Goal: Transaction & Acquisition: Purchase product/service

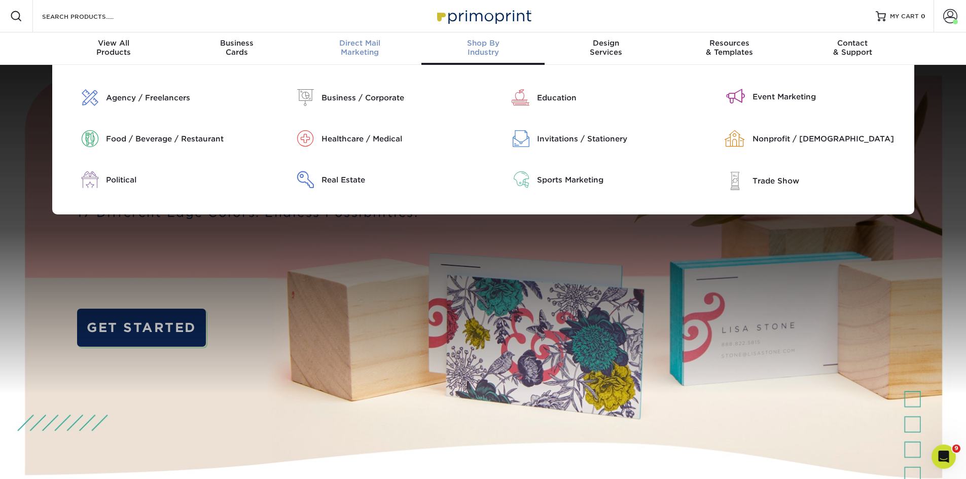
click at [375, 47] on span "Direct Mail" at bounding box center [359, 43] width 123 height 9
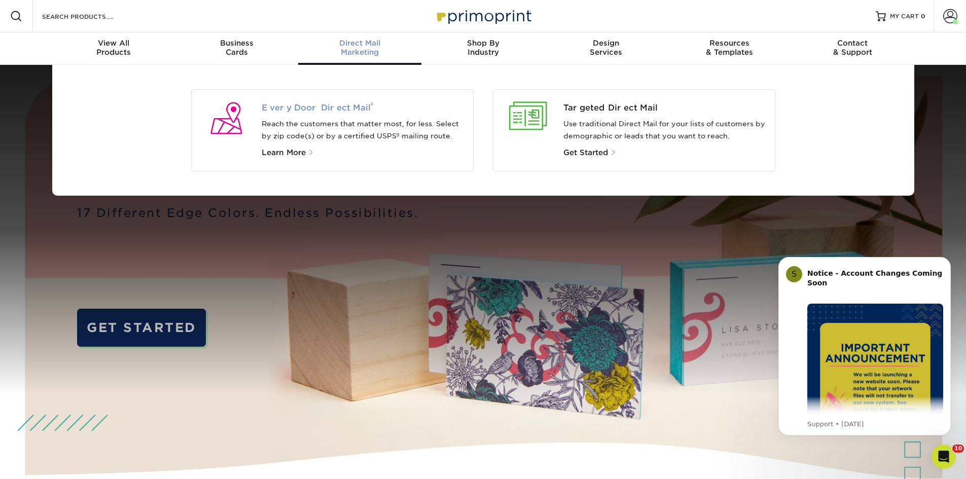
click at [321, 105] on span "Every Door Direct Mail ®" at bounding box center [363, 108] width 203 height 12
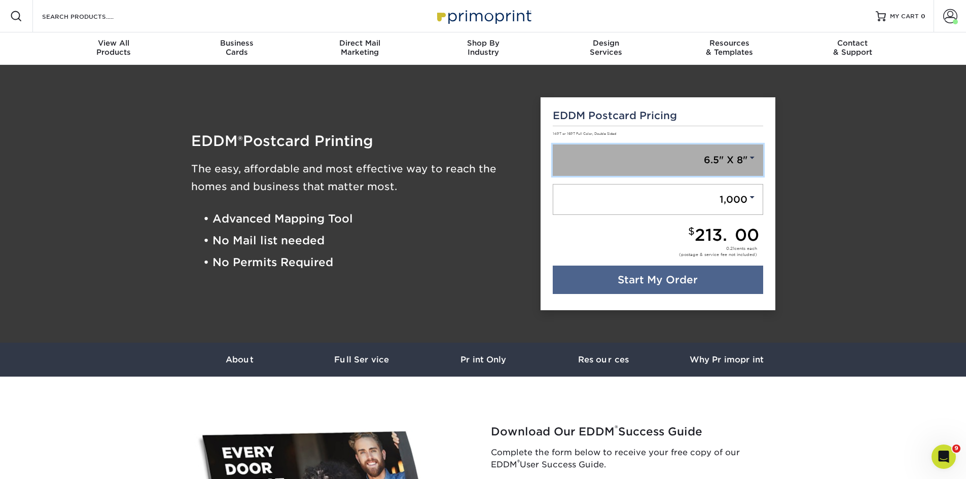
click at [731, 164] on link "6.5" X 8"" at bounding box center [657, 159] width 210 height 31
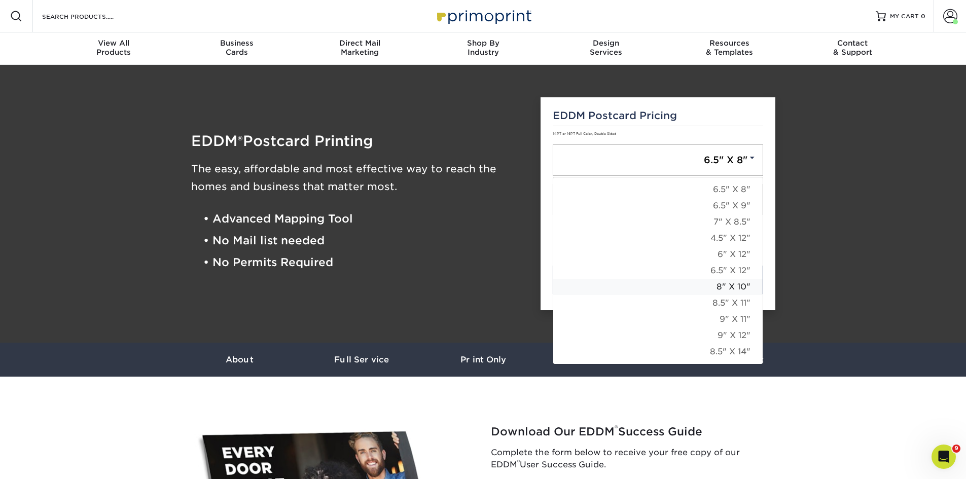
click at [718, 287] on link "8" X 10"" at bounding box center [657, 287] width 209 height 16
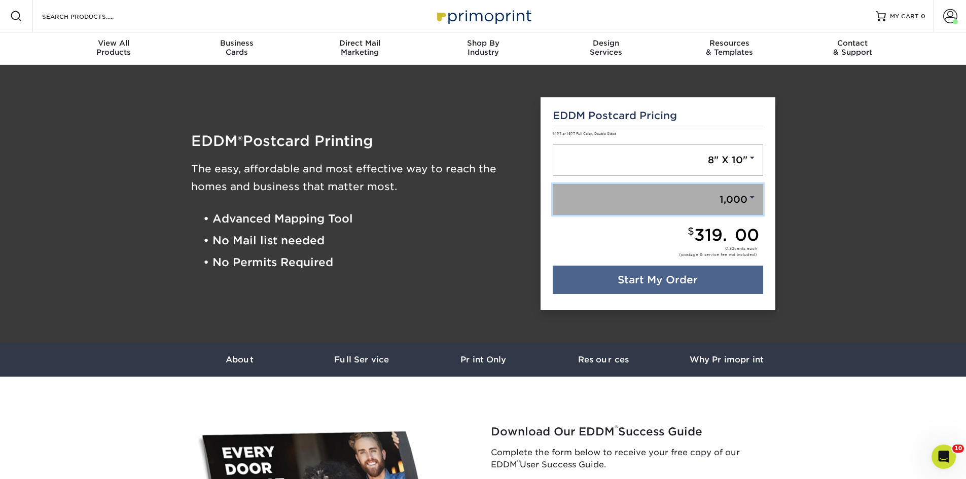
click at [731, 200] on link "1,000" at bounding box center [657, 199] width 210 height 31
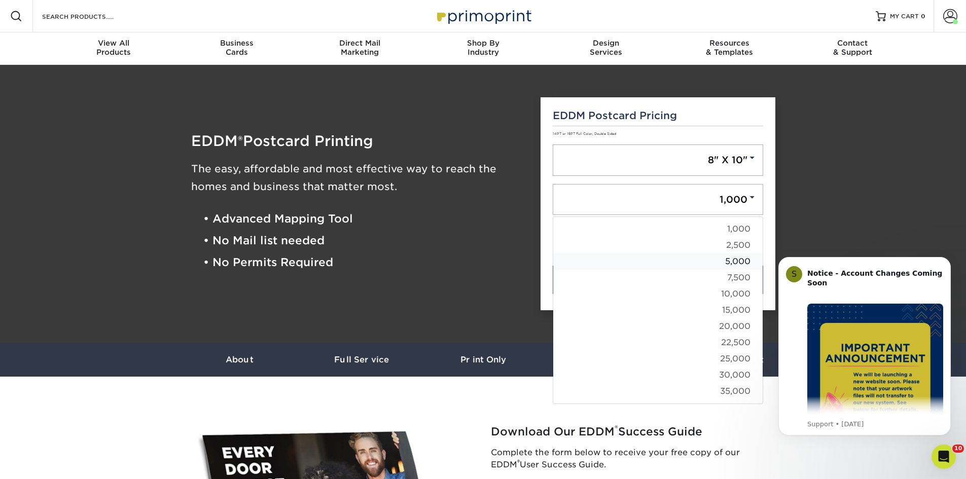
click at [741, 261] on link "5,000" at bounding box center [657, 261] width 209 height 16
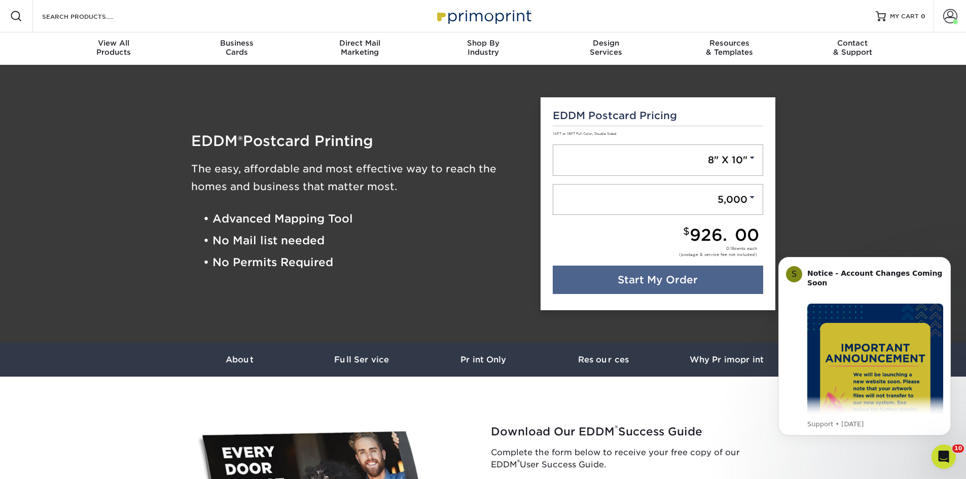
click at [741, 234] on span "926.00" at bounding box center [723, 235] width 69 height 20
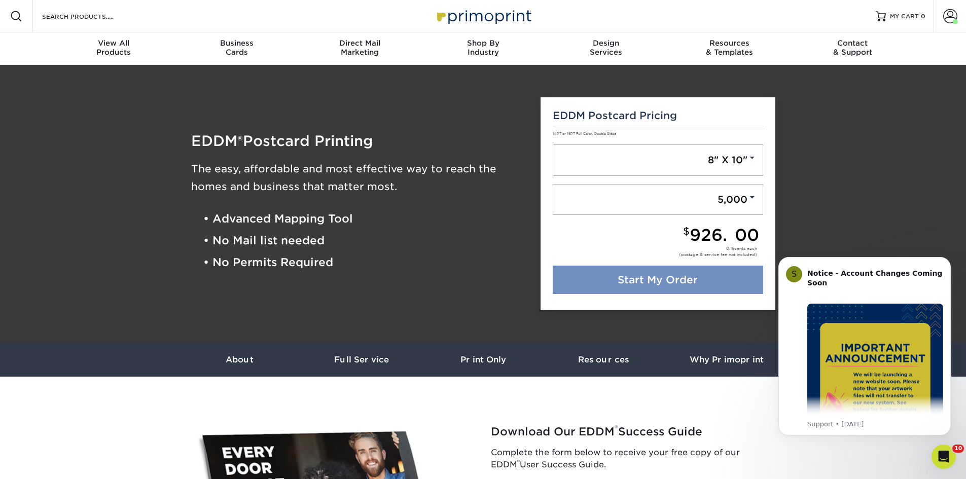
click at [732, 279] on link "Start My Order" at bounding box center [657, 280] width 210 height 28
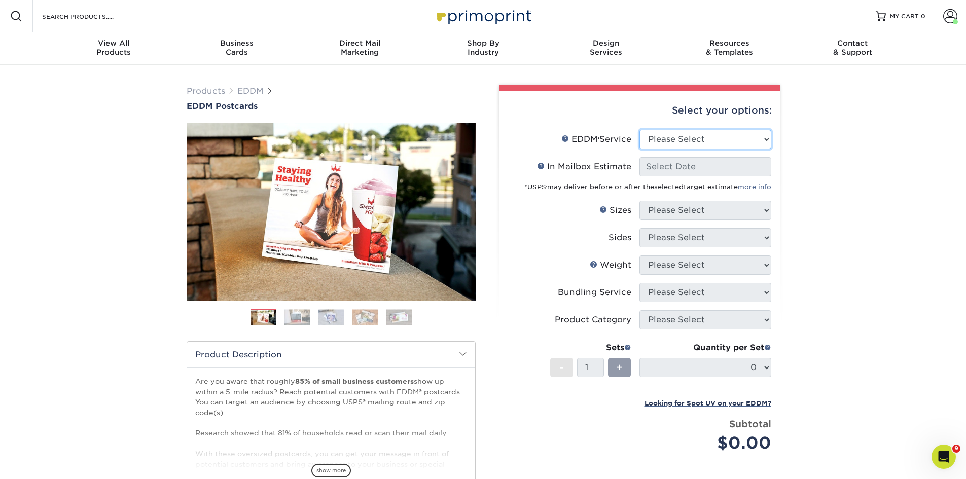
click at [739, 139] on select "Please Select Full Service Print Only" at bounding box center [705, 139] width 132 height 19
select select "full_service"
click at [639, 130] on select "Please Select Full Service Print Only" at bounding box center [705, 139] width 132 height 19
select select "-1"
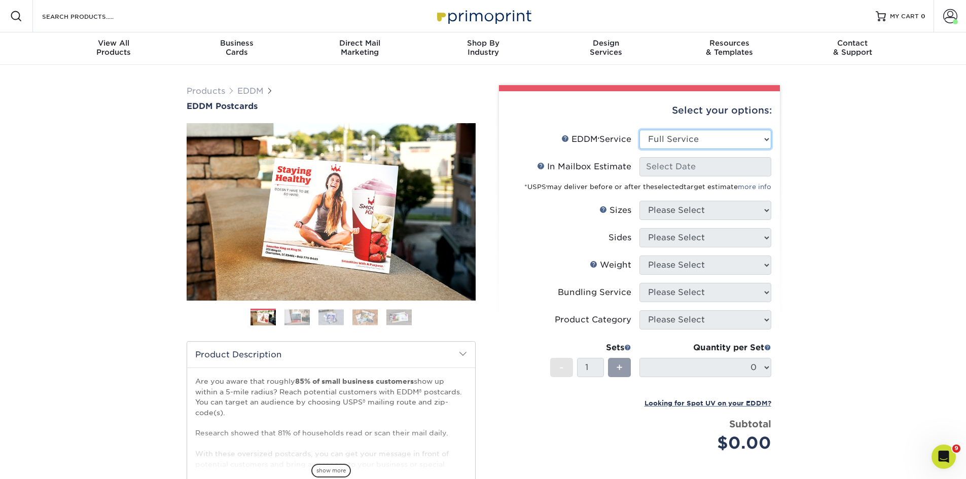
select select "-1"
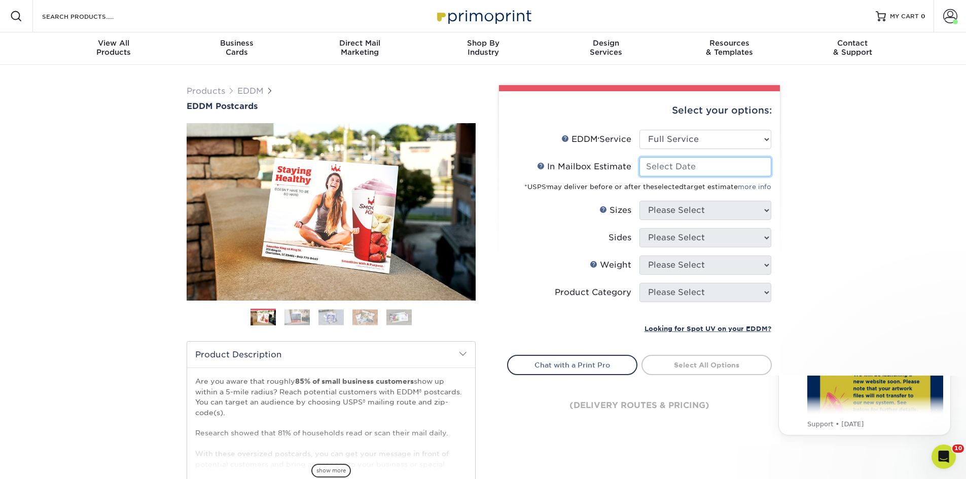
click at [686, 170] on input "In Mailbox Estimate Help In Mailbox Estimate" at bounding box center [705, 166] width 132 height 19
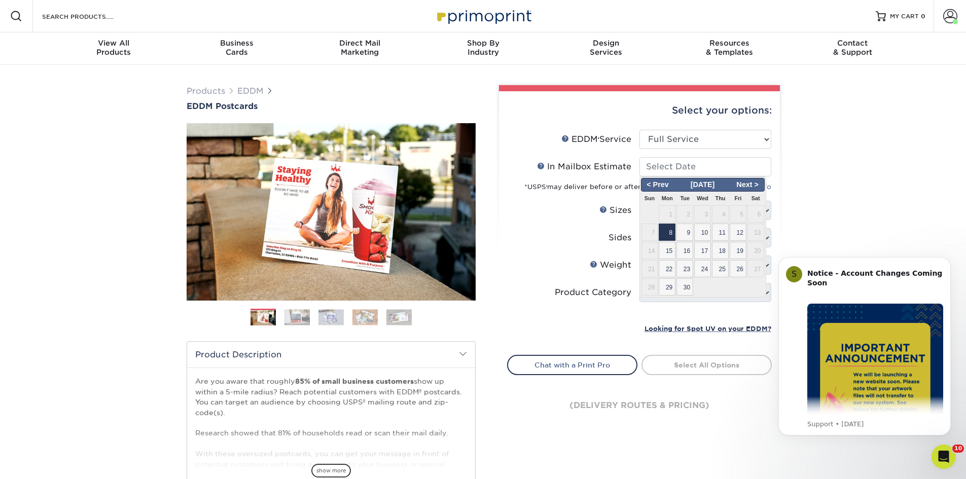
click at [667, 233] on span "8" at bounding box center [666, 232] width 17 height 17
type input "2025-09-08"
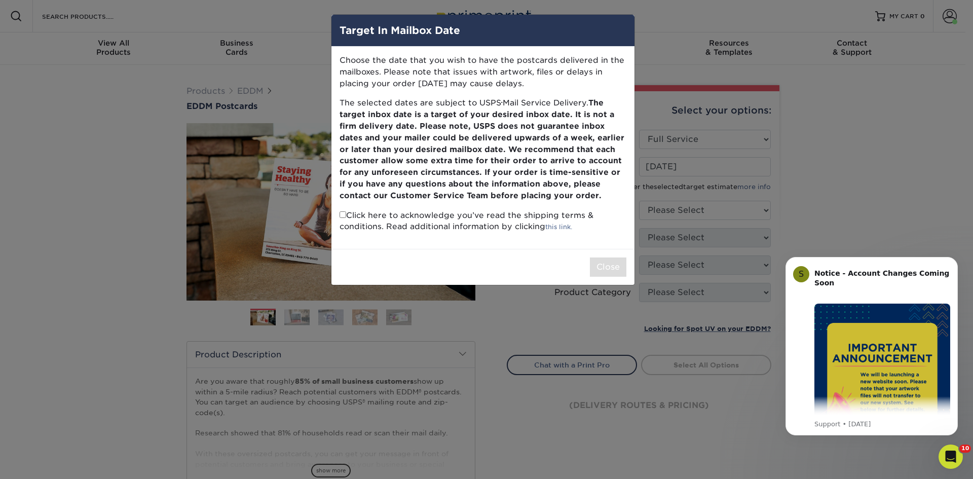
click at [342, 213] on input "checkbox" at bounding box center [343, 214] width 7 height 7
checkbox input "true"
click at [604, 264] on button "Close" at bounding box center [608, 266] width 36 height 19
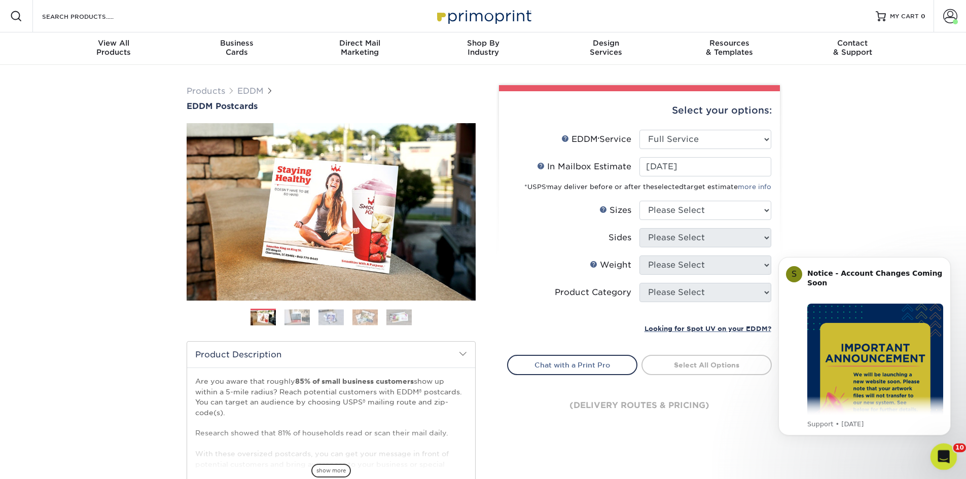
click at [940, 456] on icon "Open Intercom Messenger" at bounding box center [942, 455] width 17 height 17
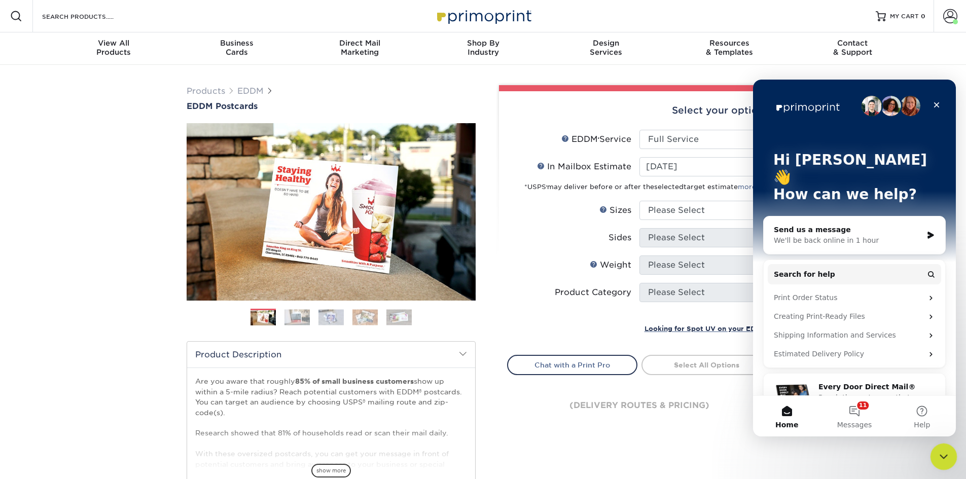
click at [934, 456] on div "Close Intercom Messenger" at bounding box center [942, 455] width 24 height 24
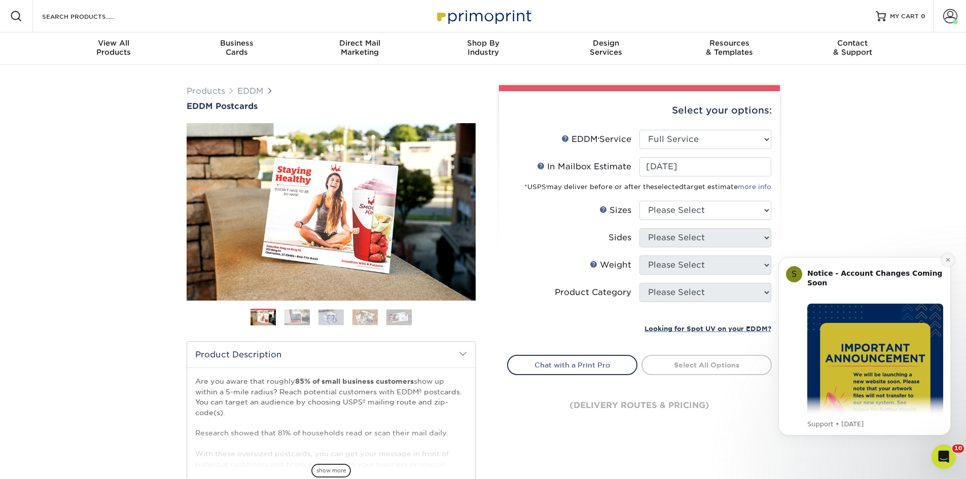
click at [950, 258] on icon "Dismiss notification" at bounding box center [948, 260] width 6 height 6
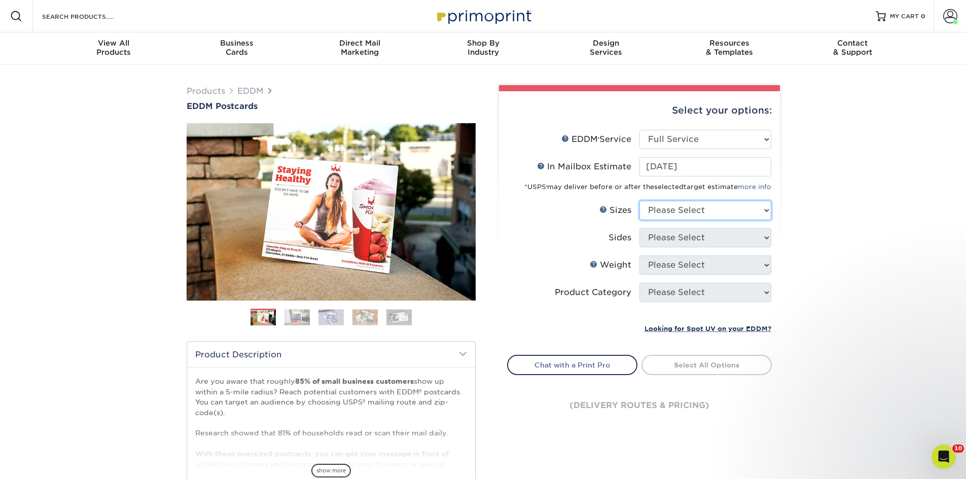
click at [687, 212] on select "Please Select 4.5" x 12" 6" x 12" 6.5" x 8" 6.5" x 9" 6.5" x 12" 7" x 8.5" 8" x…" at bounding box center [705, 210] width 132 height 19
select select "8.00x10.00"
click at [639, 201] on select "Please Select 4.5" x 12" 6" x 12" 6.5" x 8" 6.5" x 9" 6.5" x 12" 7" x 8.5" 8" x…" at bounding box center [705, 210] width 132 height 19
click at [686, 240] on select "Please Select Print Both Sides Print Front Only" at bounding box center [705, 237] width 132 height 19
select select "13abbda7-1d64-4f25-8bb2-c179b224825d"
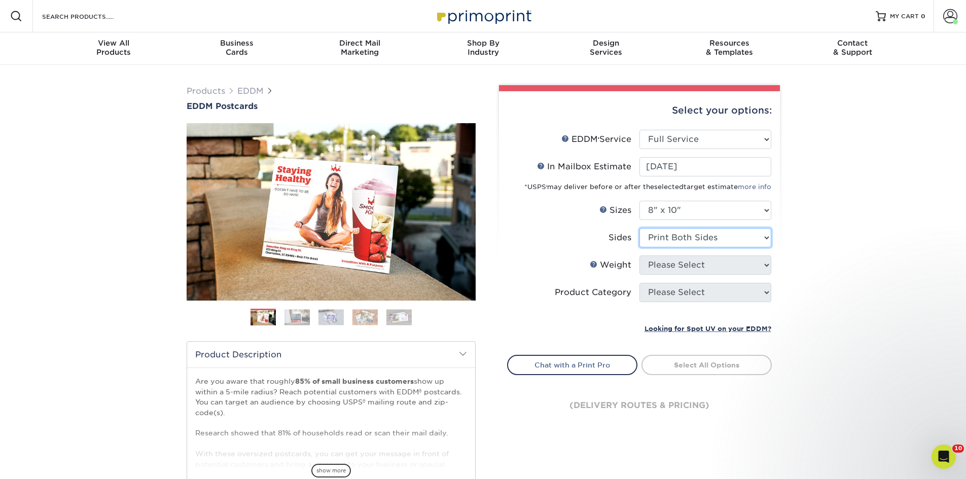
click at [639, 228] on select "Please Select Print Both Sides Print Front Only" at bounding box center [705, 237] width 132 height 19
click at [687, 266] on select "Please Select 16PT 14PT" at bounding box center [705, 264] width 132 height 19
select select "14PT"
click at [639, 255] on select "Please Select 16PT 14PT" at bounding box center [705, 264] width 132 height 19
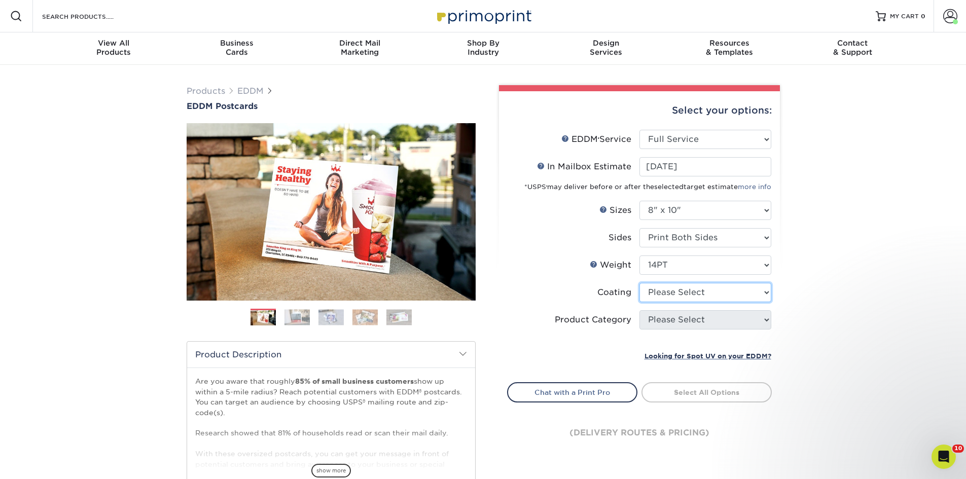
click at [689, 294] on select at bounding box center [705, 292] width 132 height 19
select select "121bb7b5-3b4d-429f-bd8d-bbf80e953313"
click at [639, 283] on select at bounding box center [705, 292] width 132 height 19
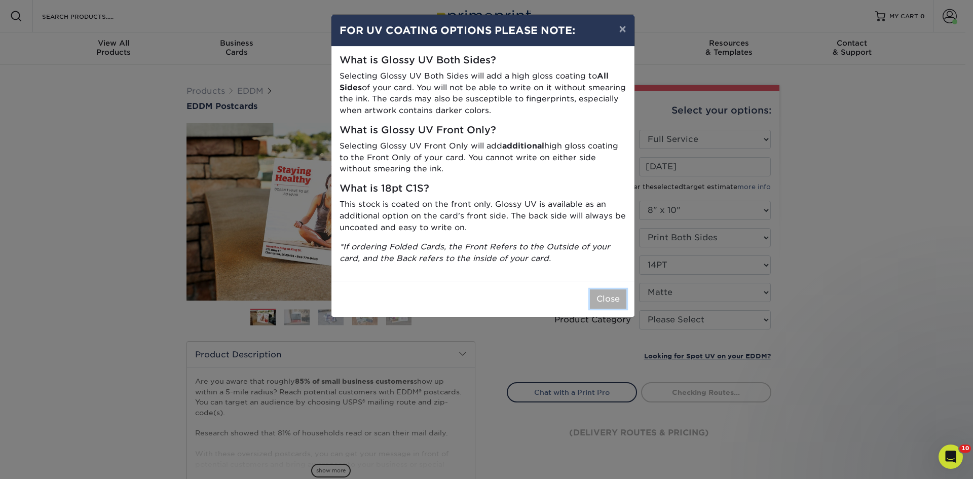
click at [599, 302] on button "Close" at bounding box center [608, 298] width 36 height 19
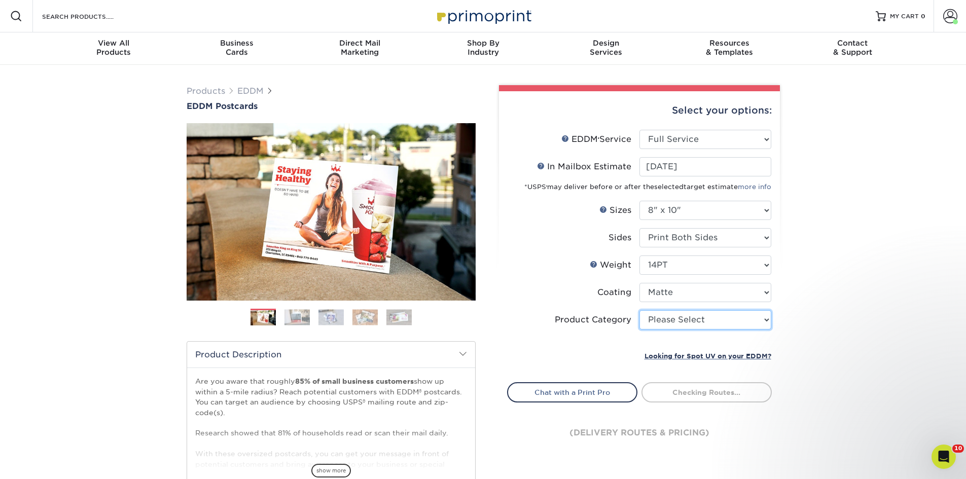
click at [694, 316] on select "Please Select Sell Sheets" at bounding box center [705, 319] width 132 height 19
select select "eddd4a87-9082-47bb-843b-3bca55f6c842"
click at [639, 310] on select "Please Select Sell Sheets" at bounding box center [705, 319] width 132 height 19
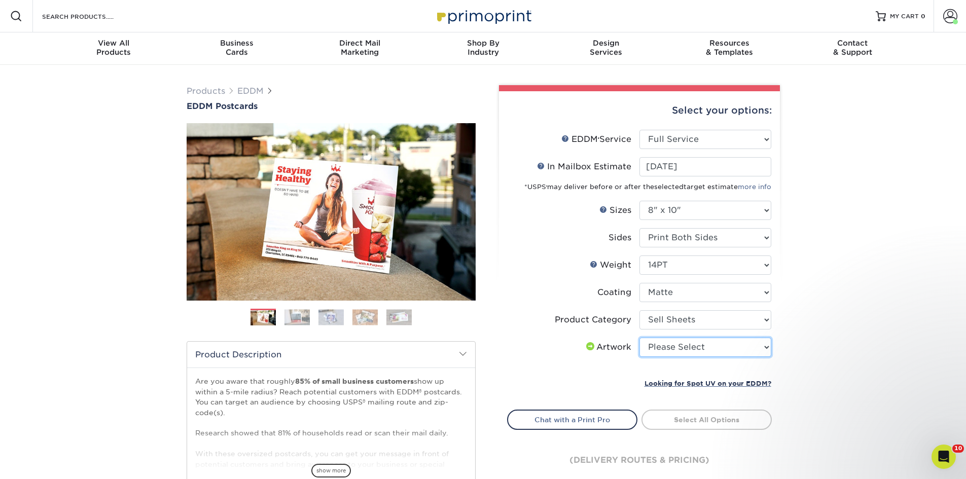
click at [710, 345] on select "Please Select I will upload files I need a design - $150" at bounding box center [705, 347] width 132 height 19
select select "upload"
click at [639, 338] on select "Please Select I will upload files I need a design - $150" at bounding box center [705, 347] width 132 height 19
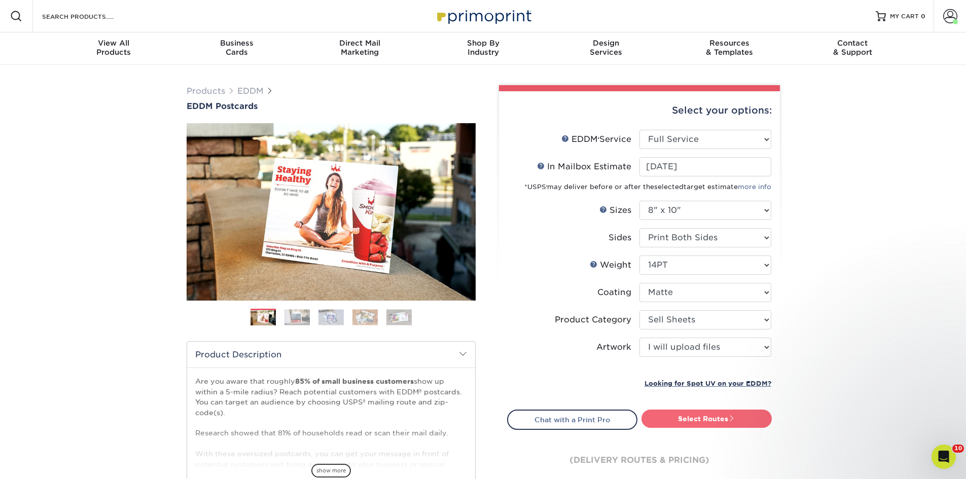
click at [754, 419] on link "Select Routes" at bounding box center [706, 419] width 130 height 18
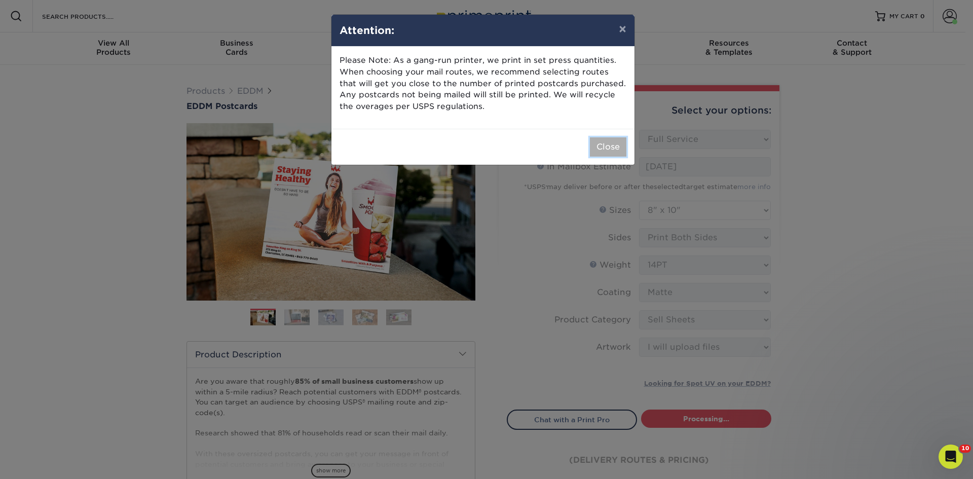
click at [599, 146] on button "Close" at bounding box center [608, 146] width 36 height 19
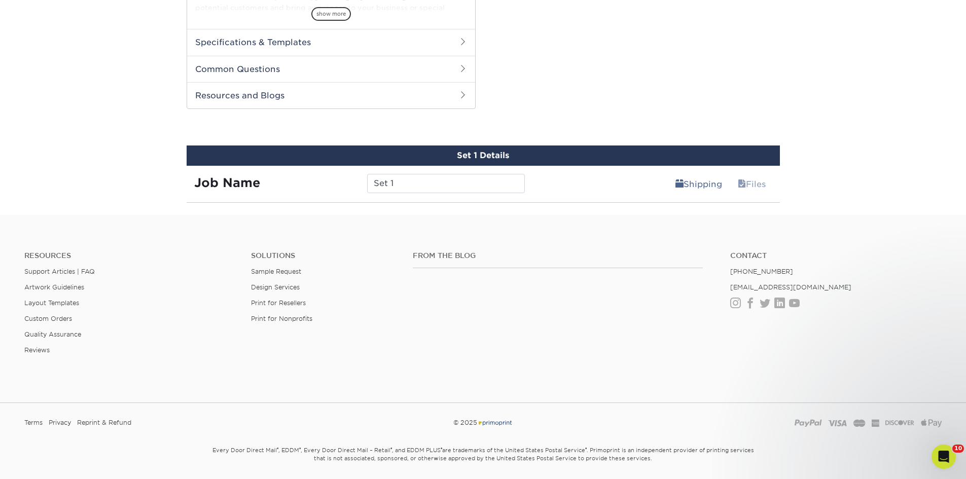
scroll to position [438, 0]
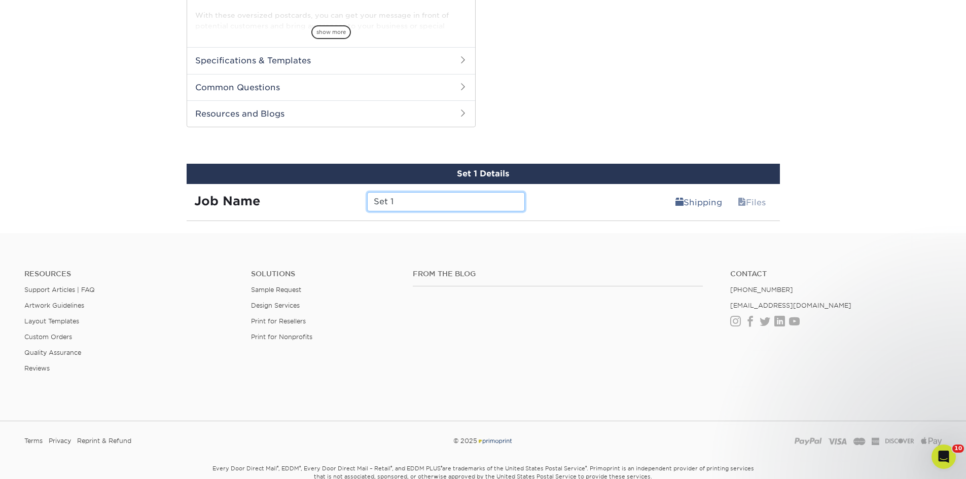
click at [471, 198] on input "Set 1" at bounding box center [446, 201] width 158 height 19
drag, startPoint x: 455, startPoint y: 205, endPoint x: 439, endPoint y: 203, distance: 15.4
click at [439, 203] on input "218 Via Lido - JL" at bounding box center [446, 201] width 158 height 19
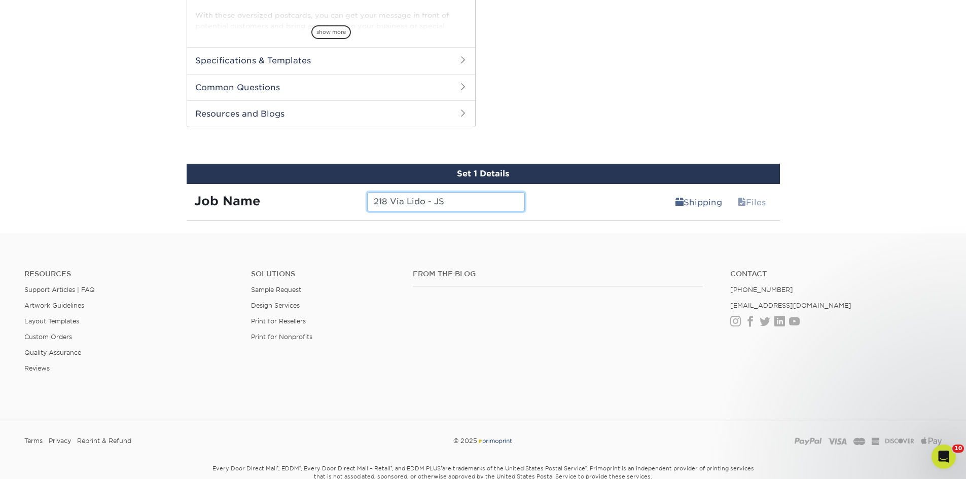
type input "218 Via Lido - JS"
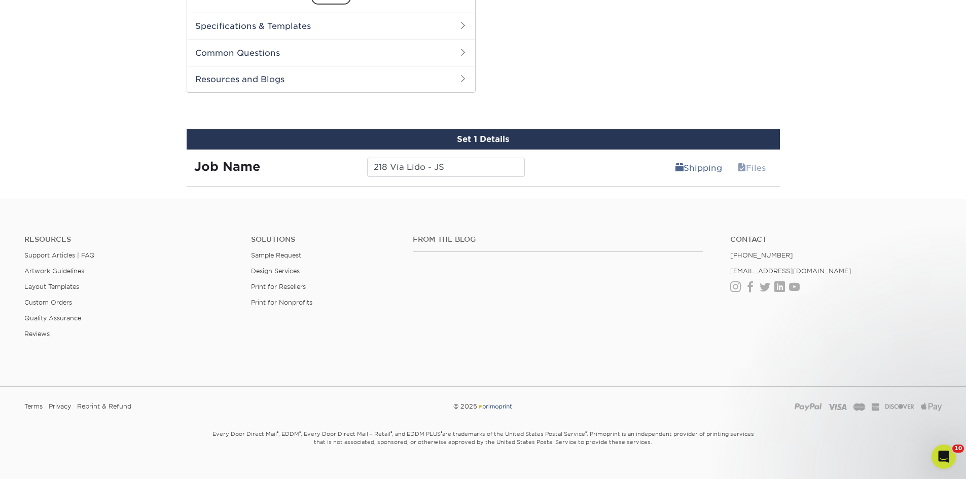
scroll to position [489, 0]
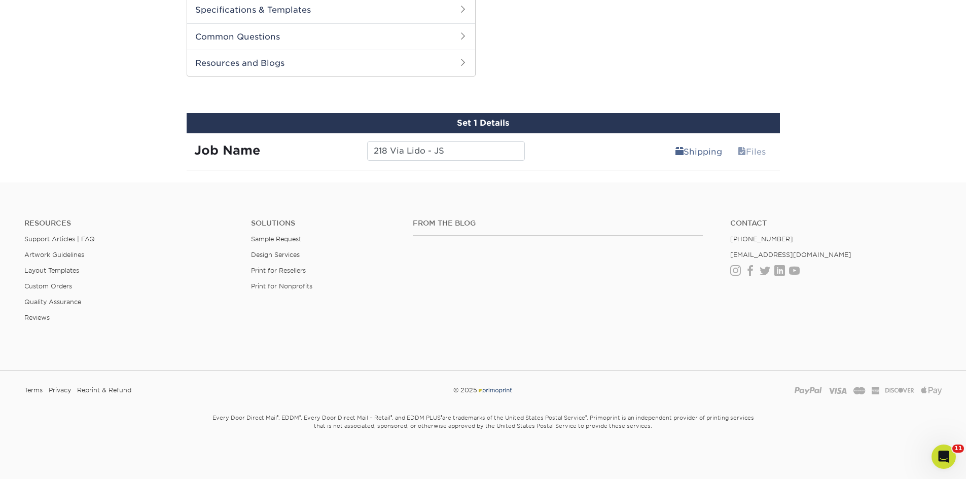
drag, startPoint x: 798, startPoint y: 159, endPoint x: 792, endPoint y: 158, distance: 5.8
click at [749, 152] on link "Files" at bounding box center [751, 151] width 41 height 20
